Goal: Transaction & Acquisition: Purchase product/service

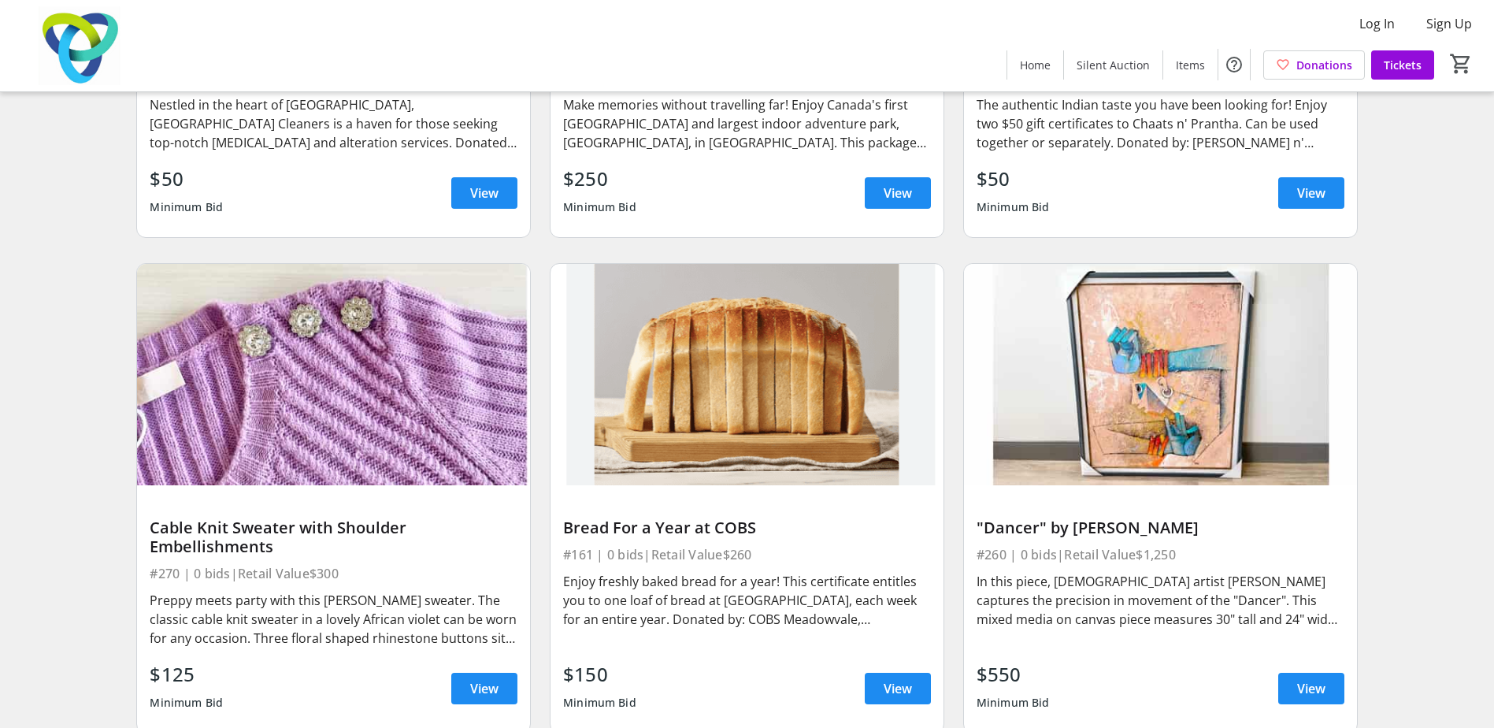
scroll to position [19097, 0]
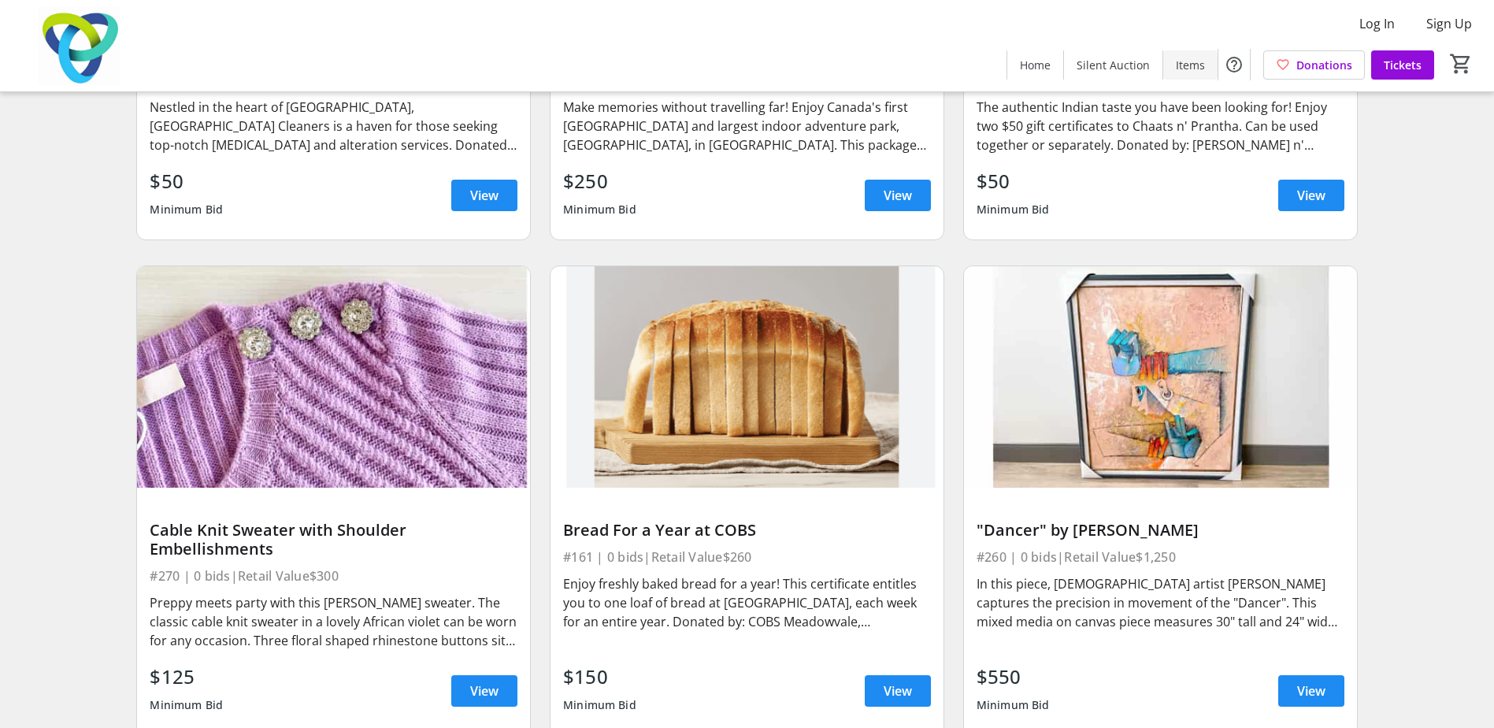
click at [1186, 67] on span "Items" at bounding box center [1190, 65] width 29 height 17
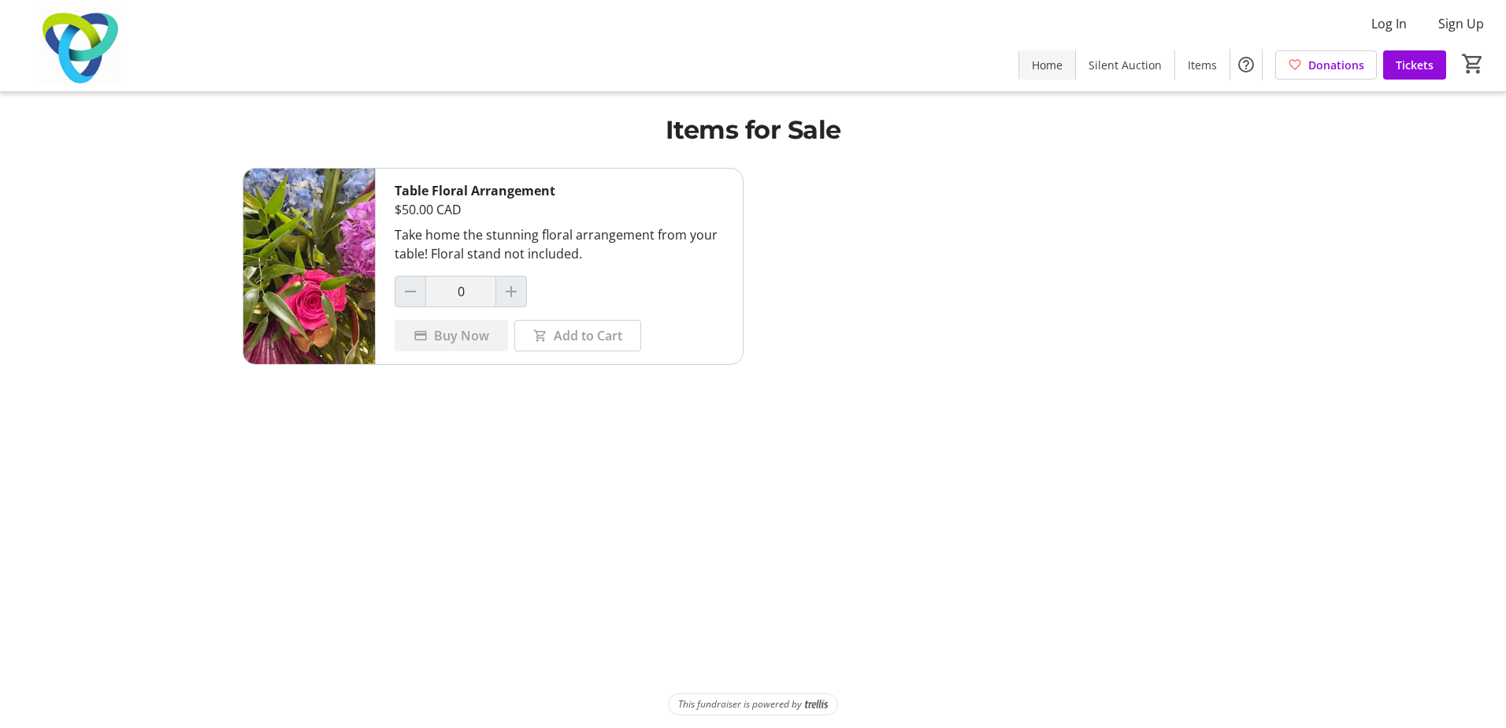
click at [1050, 66] on span "Home" at bounding box center [1047, 65] width 31 height 17
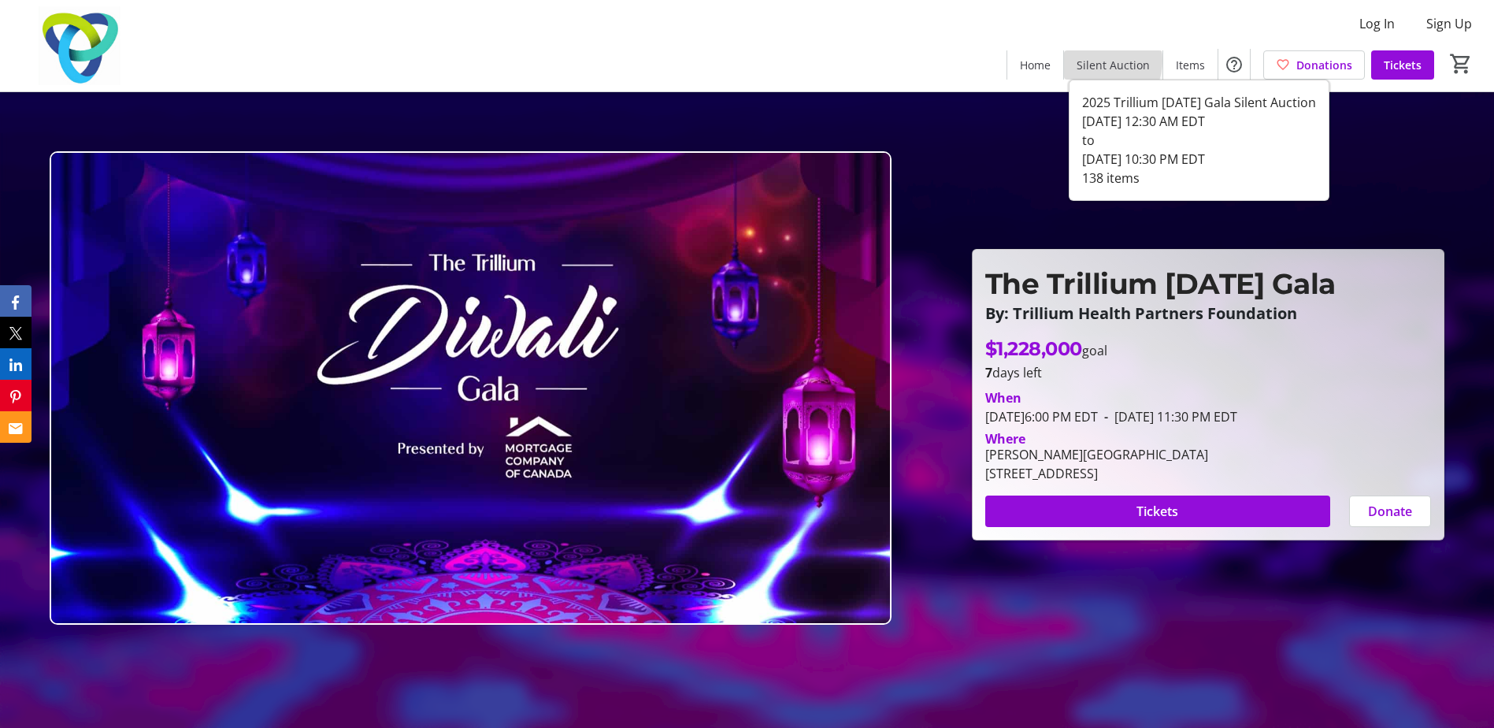
click at [1101, 61] on span "Silent Auction" at bounding box center [1113, 65] width 73 height 17
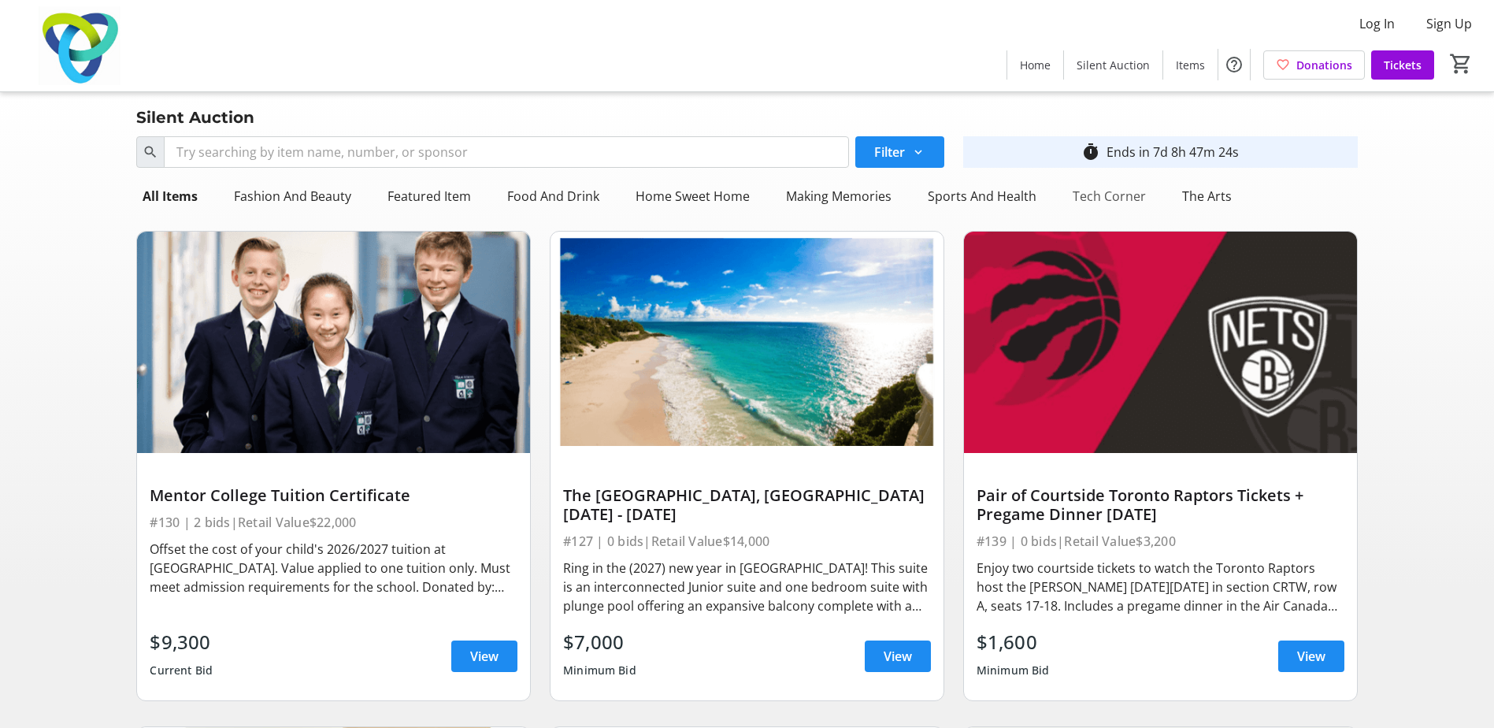
click at [1124, 185] on div "Tech Corner" at bounding box center [1110, 196] width 86 height 32
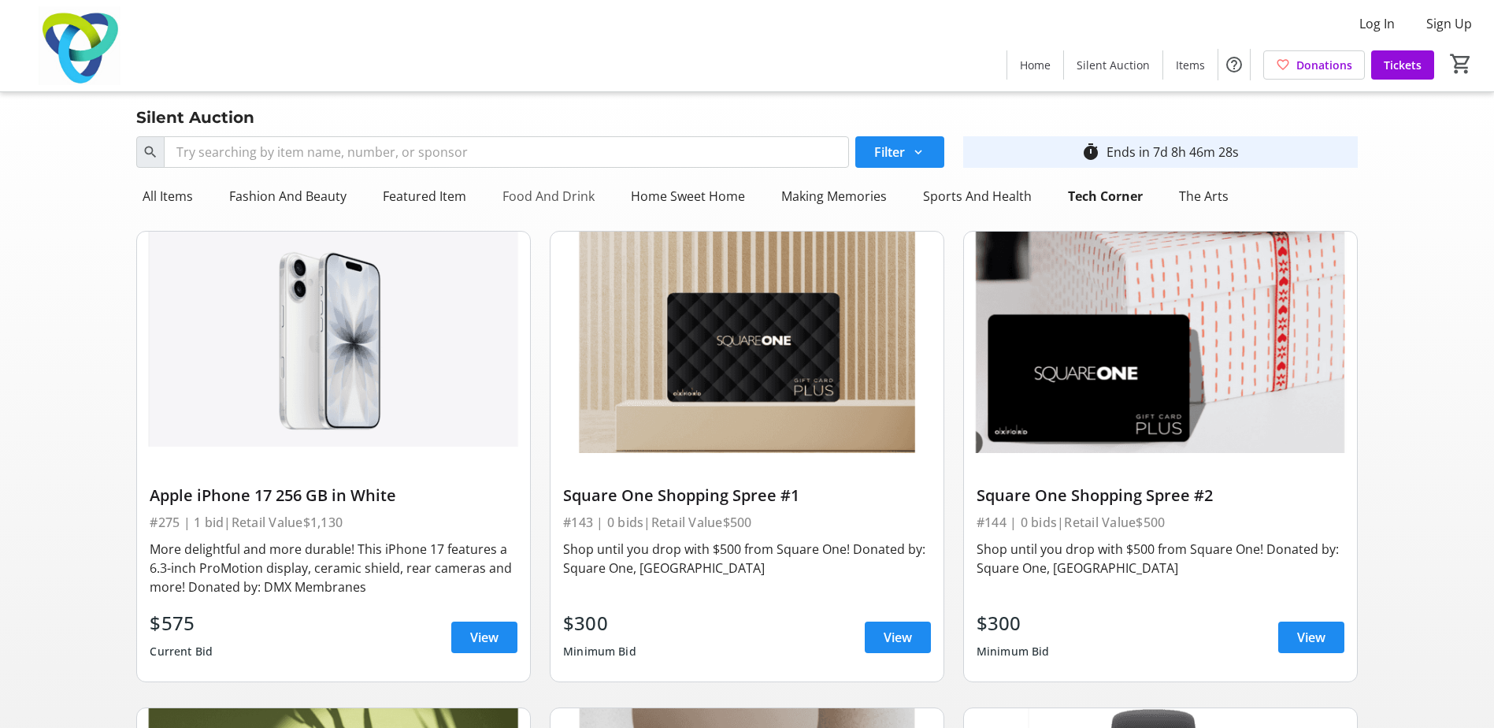
click at [548, 200] on div "Food And Drink" at bounding box center [548, 196] width 105 height 32
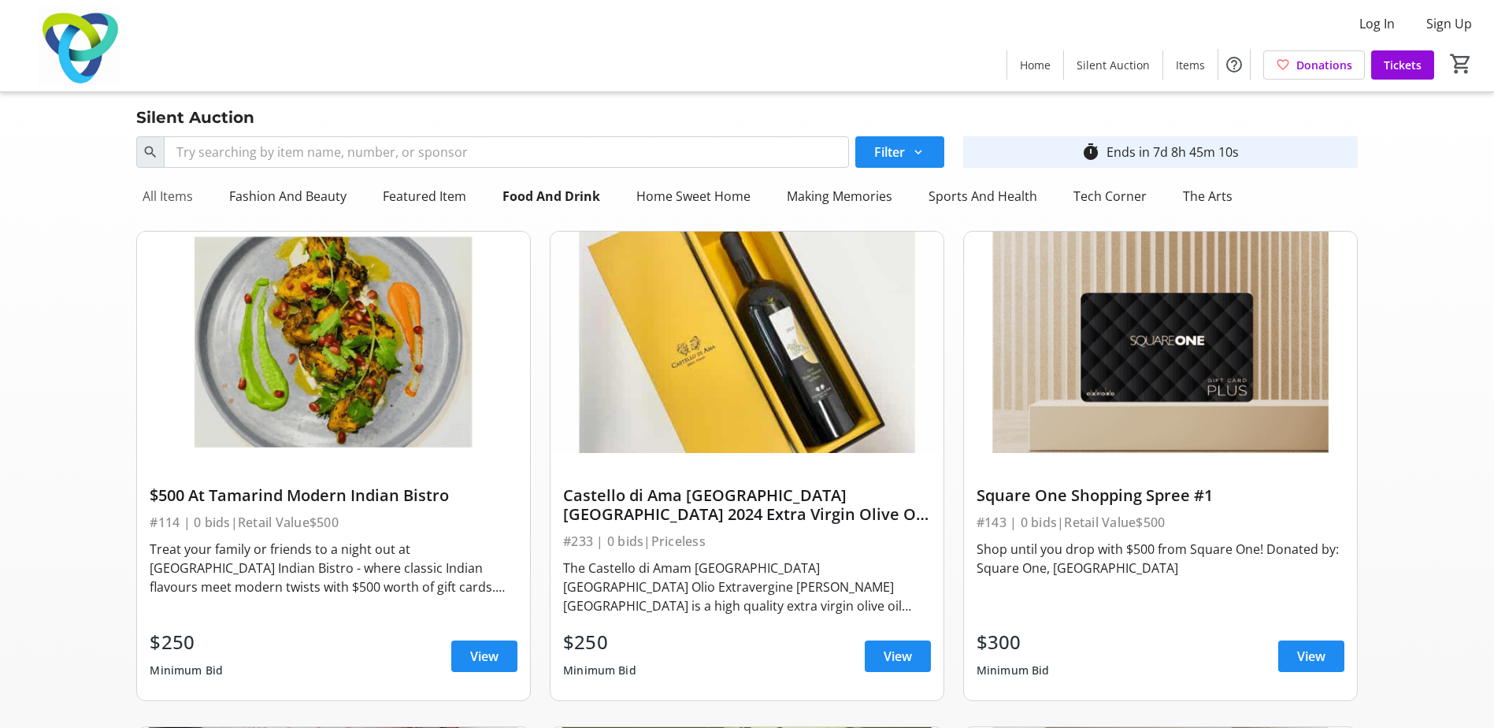
click at [146, 195] on div "All Items" at bounding box center [167, 196] width 63 height 32
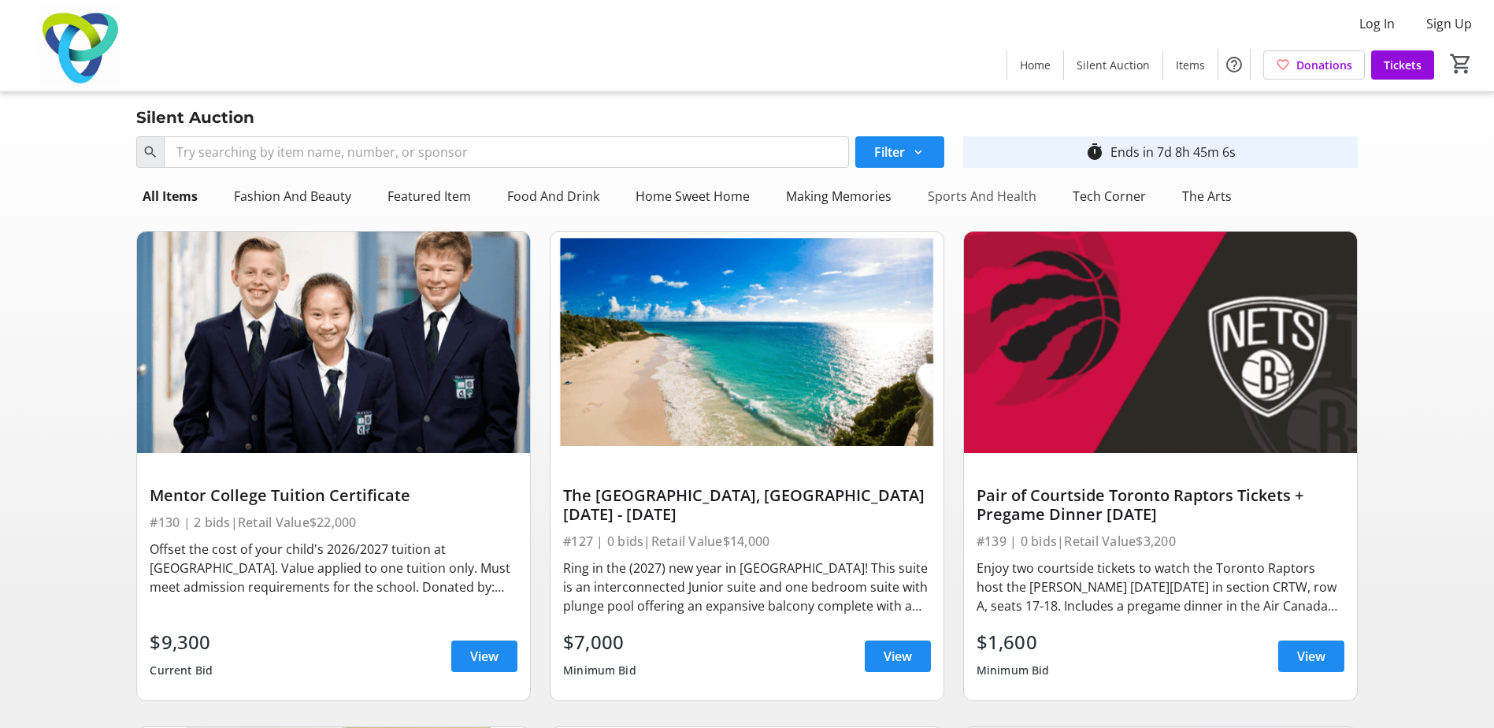
click at [1017, 195] on div "Sports And Health" at bounding box center [982, 196] width 121 height 32
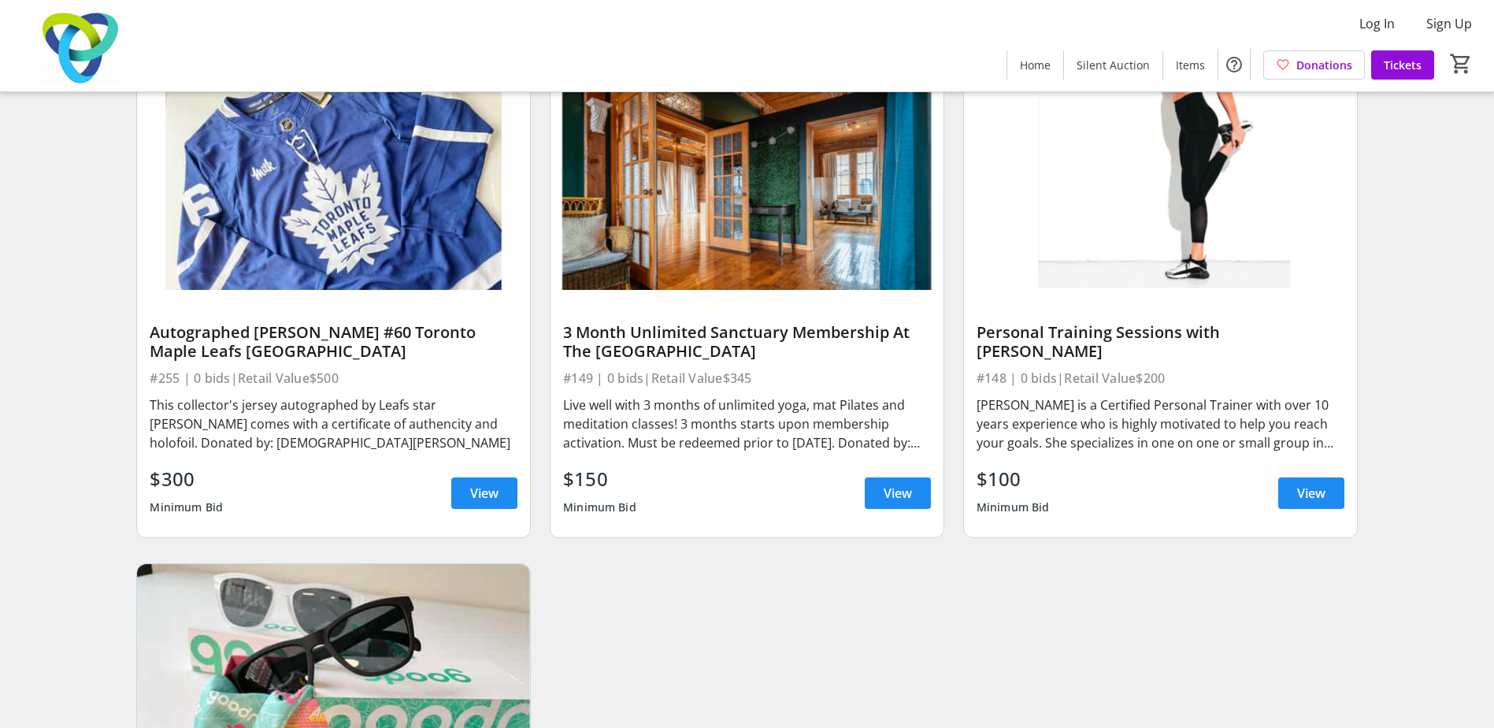
scroll to position [2444, 0]
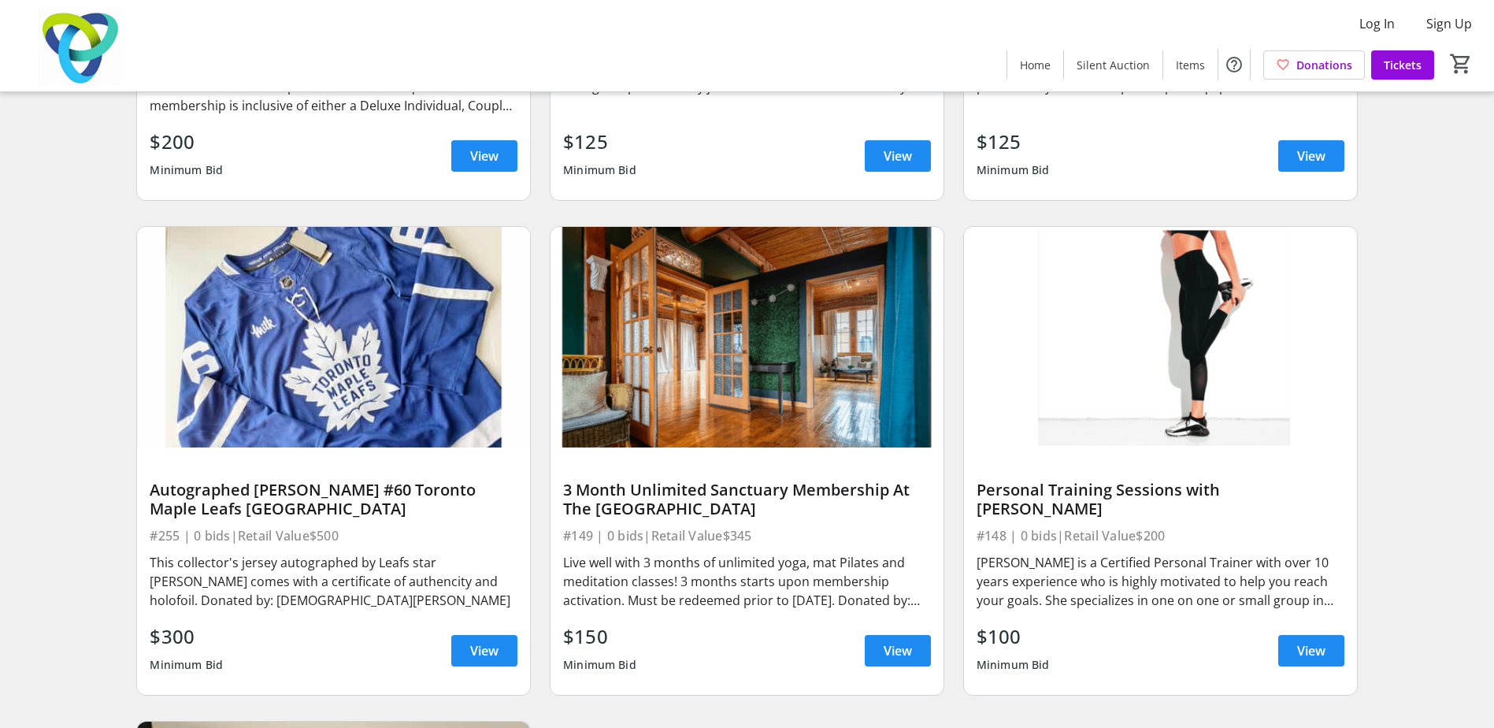
click at [71, 45] on img at bounding box center [79, 45] width 140 height 79
